Goal: Use online tool/utility: Utilize a website feature to perform a specific function

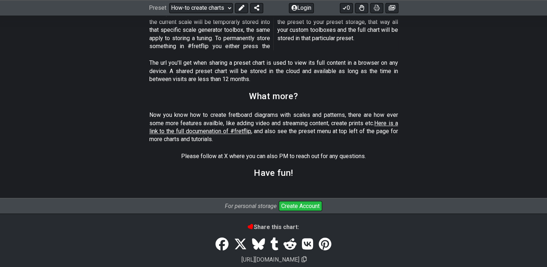
scroll to position [1057, 0]
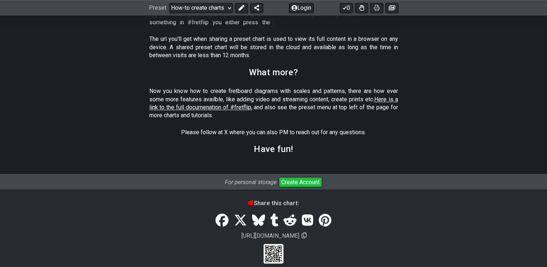
click at [300, 177] on button "Create Account" at bounding box center [300, 182] width 43 height 10
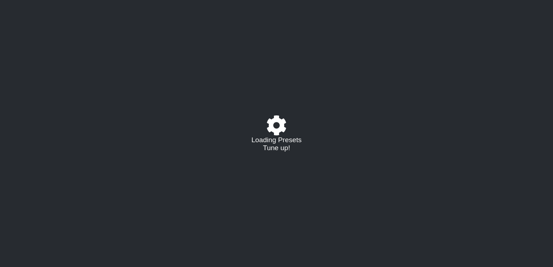
select select "/guitar-scales-generator"
select select "A"
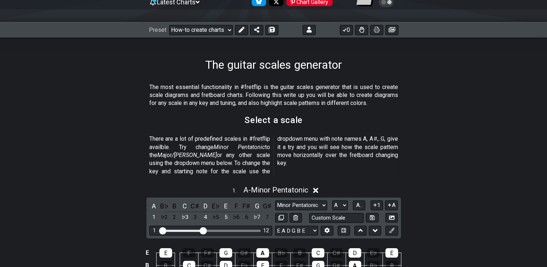
scroll to position [117, 0]
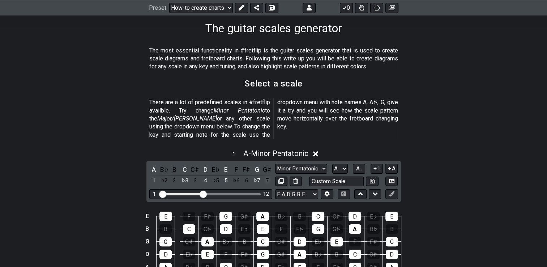
click at [271, 176] on div "7" at bounding box center [267, 181] width 9 height 10
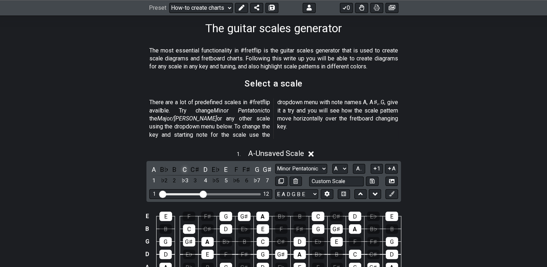
click at [187, 165] on div "C" at bounding box center [184, 170] width 9 height 10
click at [194, 165] on div "C♯" at bounding box center [195, 170] width 9 height 10
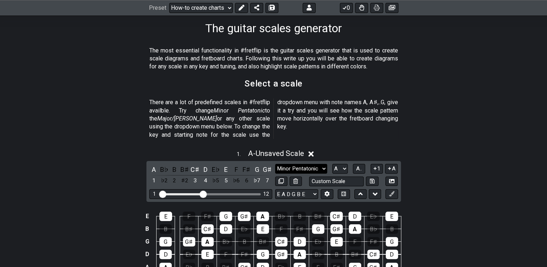
click at [323, 164] on select "Minor Pentatonic New Scale Minor Pentatonic Major Pentatonic Minor Blues Major …" at bounding box center [301, 169] width 52 height 10
select select "Major / [PERSON_NAME]"
click at [275, 164] on select "Minor Pentatonic New Scale Minor Pentatonic Major Pentatonic Minor Blues Major …" at bounding box center [301, 169] width 52 height 10
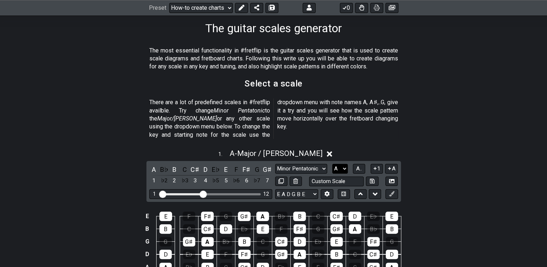
click at [343, 164] on select "A♭ A A♯ B♭ B C C♯ D♭ D D♯ E♭ E F F♯ G♭ G G♯" at bounding box center [341, 169] width 16 height 10
select select "C"
click at [333, 164] on select "A♭ A A♯ B♭ B C C♯ D♭ D D♯ E♭ E F F♯ G♭ G G♯" at bounding box center [341, 169] width 16 height 10
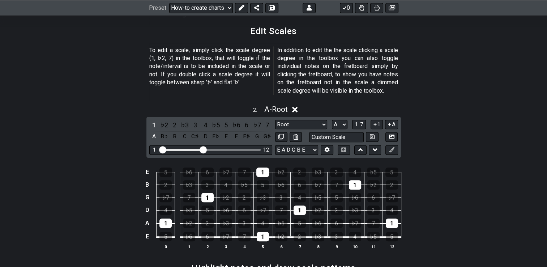
scroll to position [471, 0]
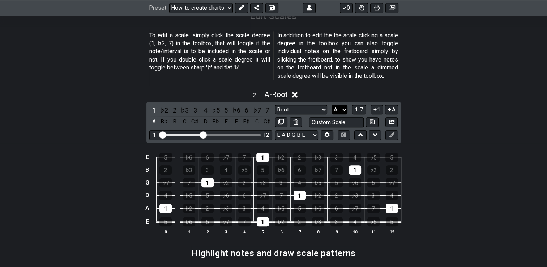
click at [343, 105] on select "A♭ A A♯ B♭ B C C♯ D♭ D D♯ E♭ E F F♯ G♭ G G♯" at bounding box center [340, 110] width 16 height 10
select select "C"
click at [332, 105] on select "A♭ A A♯ B♭ B C C♯ D♭ D D♯ E♭ E F F♯ G♭ G G♯" at bounding box center [340, 110] width 16 height 10
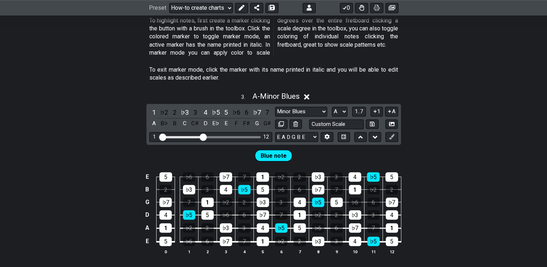
scroll to position [766, 0]
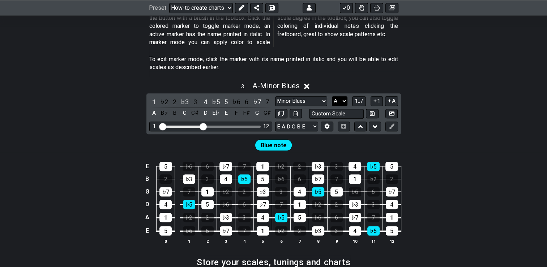
click at [344, 96] on select "A♭ A A♯ B♭ B C C♯ D♭ D D♯ E♭ E F F♯ G♭ G G♯" at bounding box center [340, 101] width 16 height 10
select select "G"
click at [332, 96] on select "A♭ A A♯ B♭ B C C♯ D♭ D D♯ E♭ E F F♯ G♭ G G♯" at bounding box center [340, 101] width 16 height 10
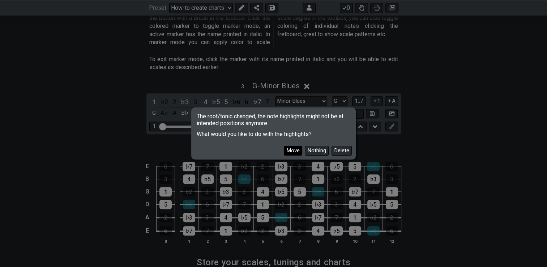
click at [298, 151] on button "Move" at bounding box center [293, 151] width 18 height 10
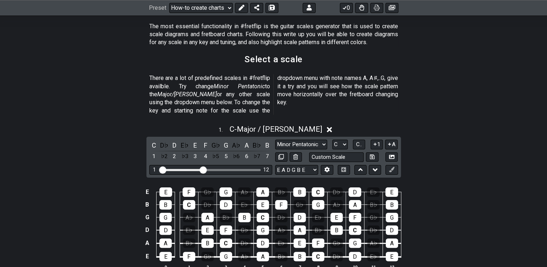
scroll to position [143, 0]
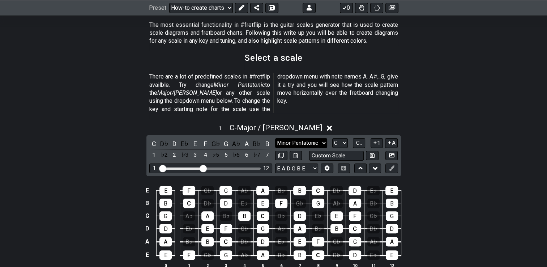
click at [324, 138] on select "Minor Pentatonic New Scale Minor Pentatonic Major Pentatonic Minor Blues Major …" at bounding box center [301, 143] width 52 height 10
select select "Minor Pentatonic"
click at [275, 138] on select "Minor Pentatonic New Scale Minor Pentatonic Major Pentatonic Minor Blues Major …" at bounding box center [301, 143] width 52 height 10
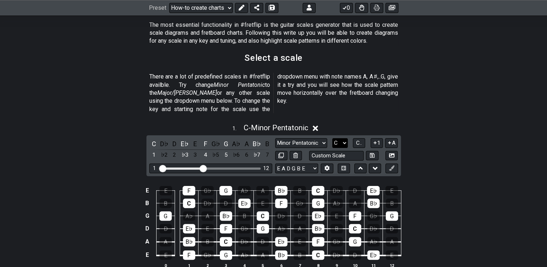
click at [344, 138] on select "A♭ A A♯ B♭ B C C♯ D♭ D D♯ E♭ E F F♯ G♭ G G♯" at bounding box center [341, 143] width 16 height 10
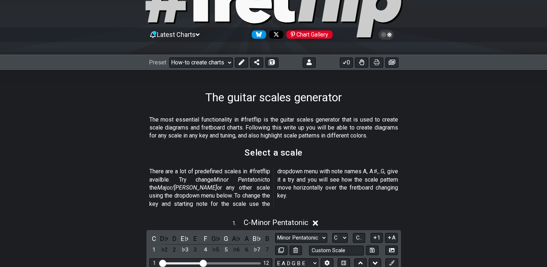
scroll to position [45, 0]
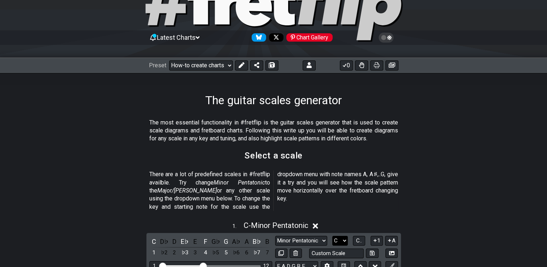
click at [343, 236] on select "A♭ A A♯ B♭ B C C♯ D♭ D D♯ E♭ E F F♯ G♭ G G♯" at bounding box center [341, 241] width 16 height 10
select select "E"
click at [333, 236] on select "A♭ A A♯ B♭ B C C♯ D♭ D D♯ E♭ E F F♯ G♭ G G♯" at bounding box center [341, 241] width 16 height 10
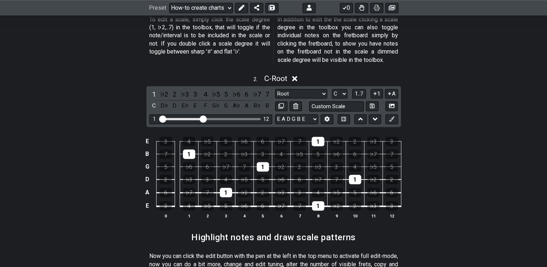
scroll to position [0, 0]
